Goal: Information Seeking & Learning: Learn about a topic

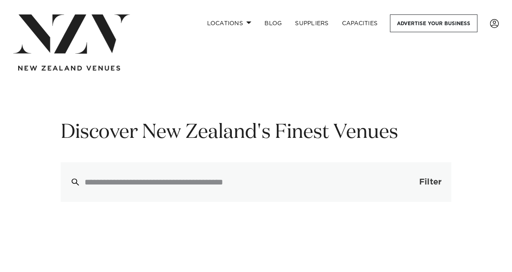
click at [407, 177] on button "Filter 0" at bounding box center [421, 182] width 59 height 40
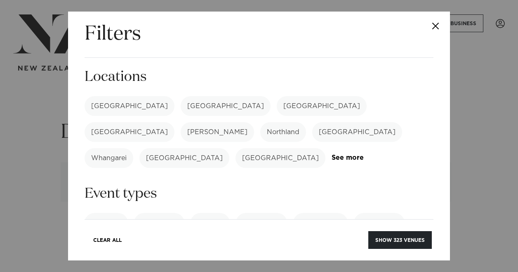
click at [110, 108] on label "[GEOGRAPHIC_DATA]" at bounding box center [130, 106] width 90 height 20
click at [395, 242] on button "Show 122 venues" at bounding box center [400, 240] width 63 height 18
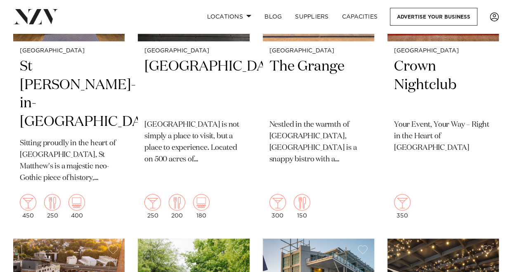
scroll to position [1791, 0]
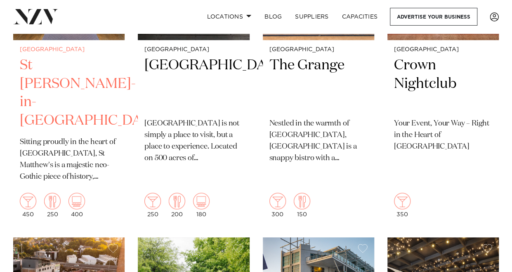
click at [59, 164] on p "Sitting proudly in the heart of Auckland, St Matthew's is a majestic neo-Gothic…" at bounding box center [69, 159] width 98 height 46
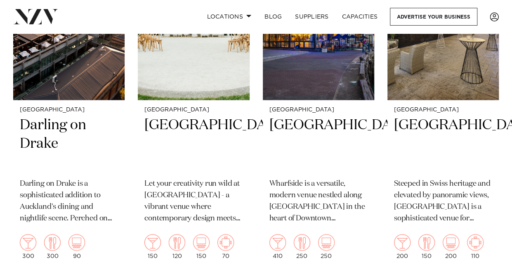
scroll to position [2078, 0]
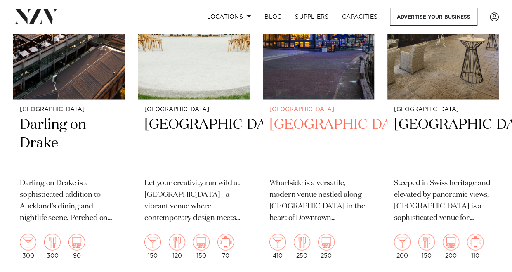
drag, startPoint x: 286, startPoint y: 190, endPoint x: 276, endPoint y: 126, distance: 65.1
click at [276, 126] on h2 "[GEOGRAPHIC_DATA]" at bounding box center [318, 143] width 98 height 56
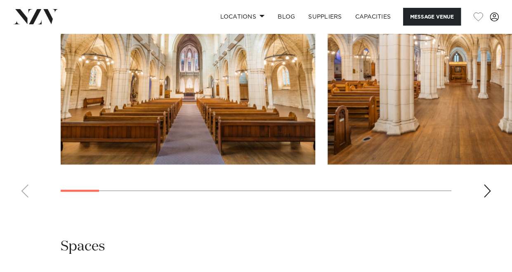
scroll to position [858, 0]
click at [489, 184] on div "Next slide" at bounding box center [487, 190] width 8 height 13
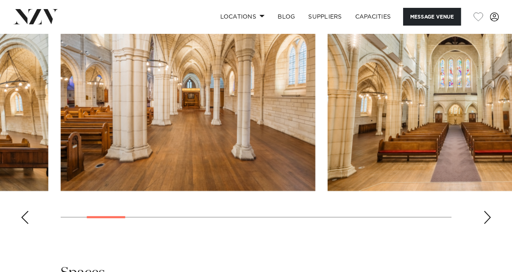
scroll to position [828, 0]
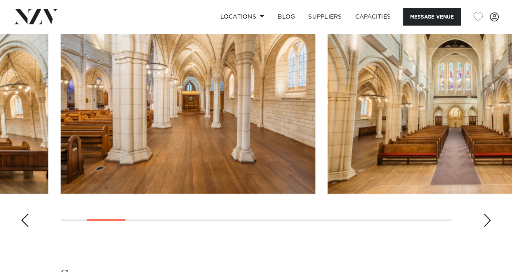
click at [487, 214] on div "Next slide" at bounding box center [487, 220] width 8 height 13
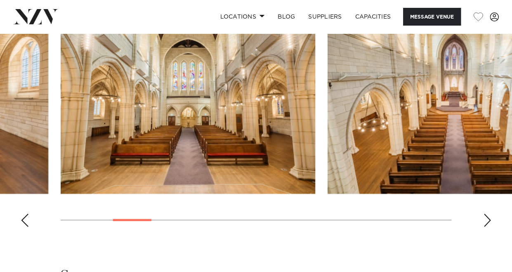
click at [486, 214] on div "Next slide" at bounding box center [487, 220] width 8 height 13
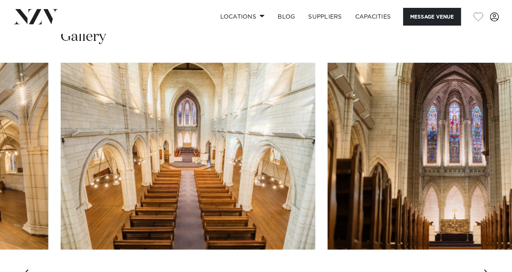
scroll to position [772, 0]
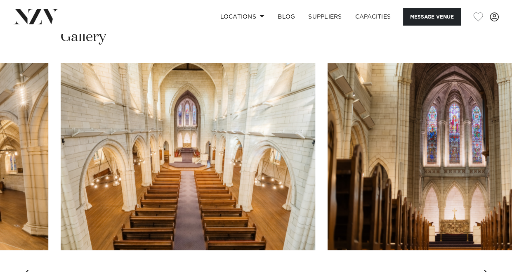
click at [486, 270] on div "Next slide" at bounding box center [487, 276] width 8 height 13
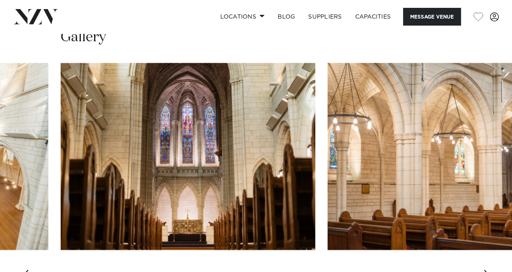
click at [485, 270] on div "Next slide" at bounding box center [487, 276] width 8 height 13
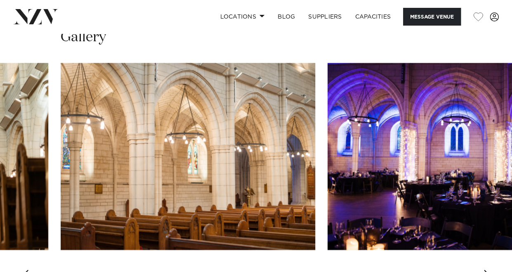
click at [309, 248] on swiper-container at bounding box center [256, 176] width 512 height 226
click at [486, 270] on div "Next slide" at bounding box center [487, 276] width 8 height 13
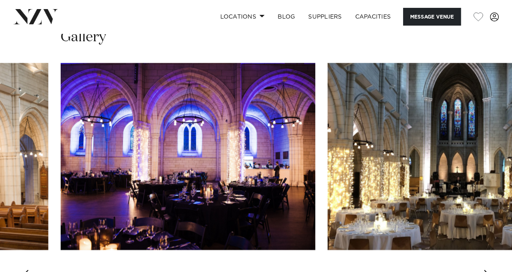
click at [486, 270] on div "Next slide" at bounding box center [487, 276] width 8 height 13
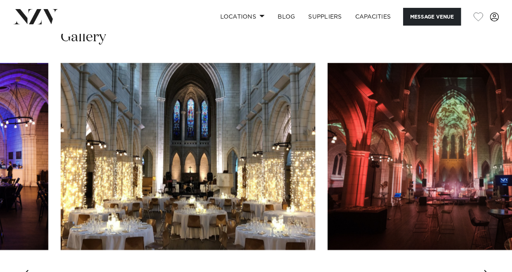
click at [486, 270] on div "Next slide" at bounding box center [487, 276] width 8 height 13
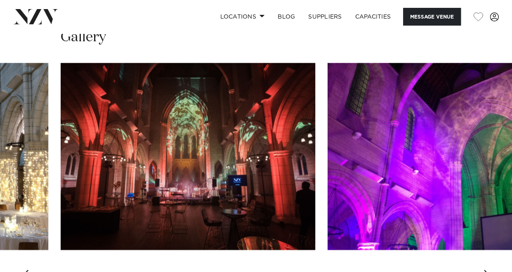
click at [486, 270] on div "Next slide" at bounding box center [487, 276] width 8 height 13
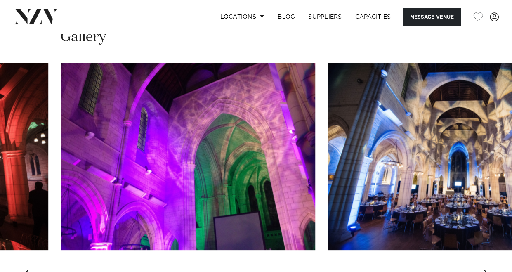
click at [486, 270] on div "Next slide" at bounding box center [487, 276] width 8 height 13
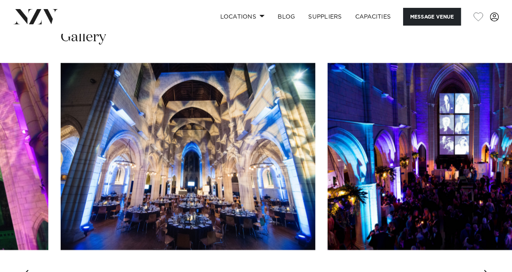
click at [486, 270] on div "Next slide" at bounding box center [487, 276] width 8 height 13
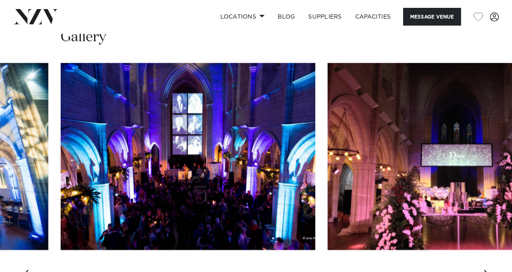
click at [486, 270] on div "Next slide" at bounding box center [487, 276] width 8 height 13
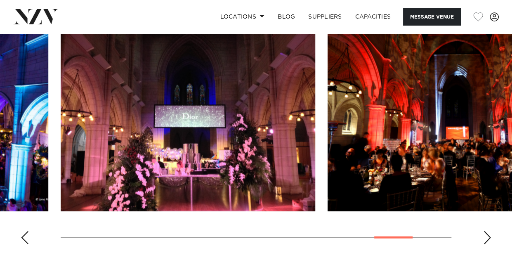
scroll to position [806, 0]
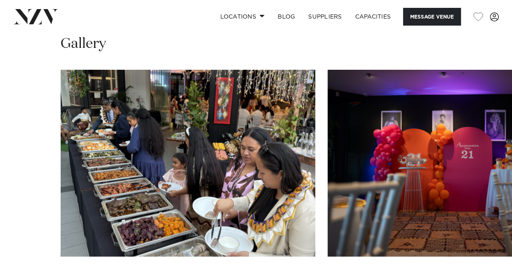
scroll to position [771, 0]
